Goal: Subscribe to service/newsletter

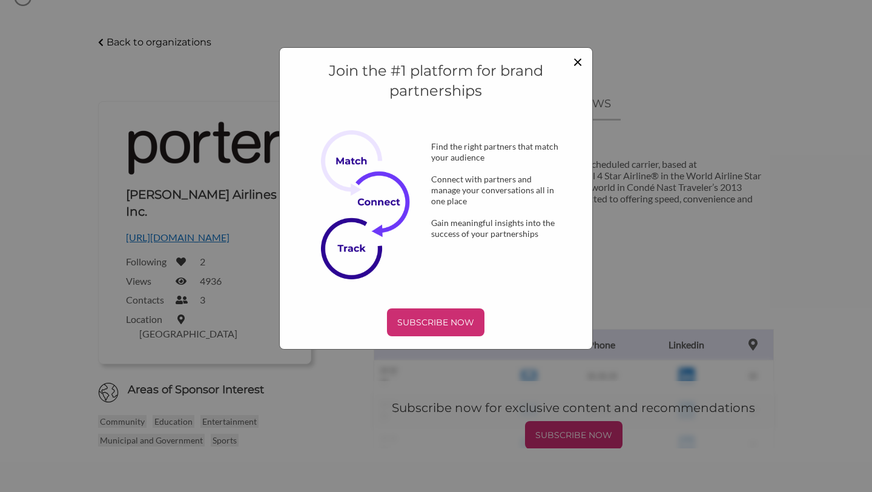
click at [579, 58] on span "×" at bounding box center [578, 61] width 10 height 21
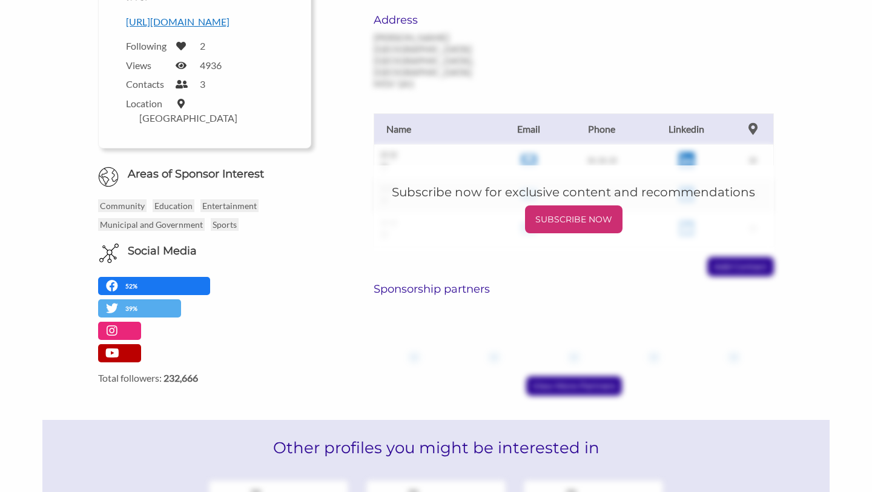
scroll to position [260, 0]
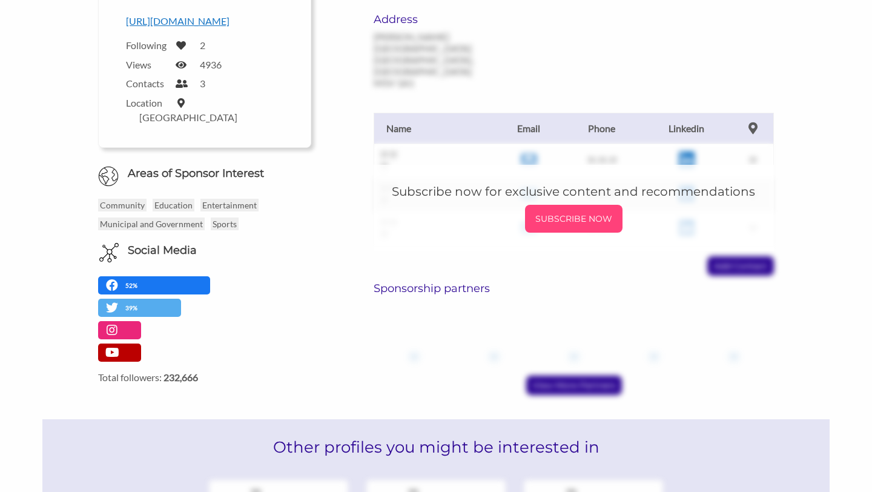
click at [561, 205] on div "SUBSCRIBE NOW" at bounding box center [573, 219] width 97 height 28
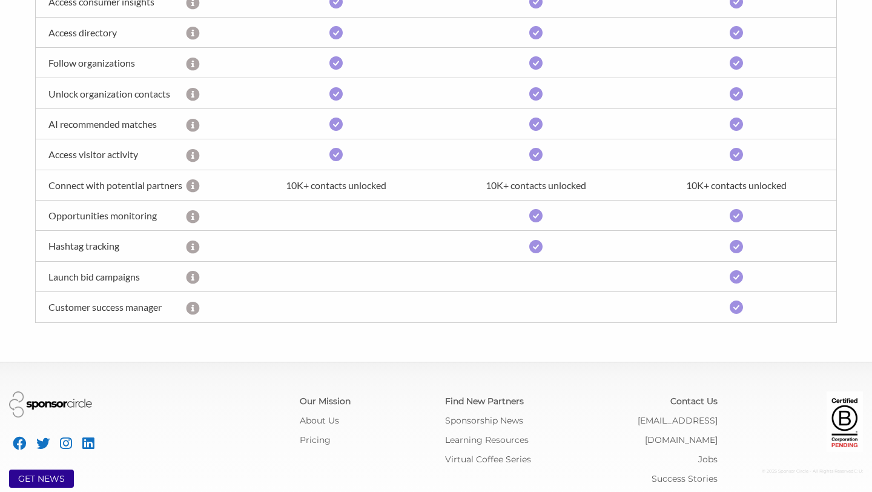
scroll to position [487, 0]
